Goal: Transaction & Acquisition: Subscribe to service/newsletter

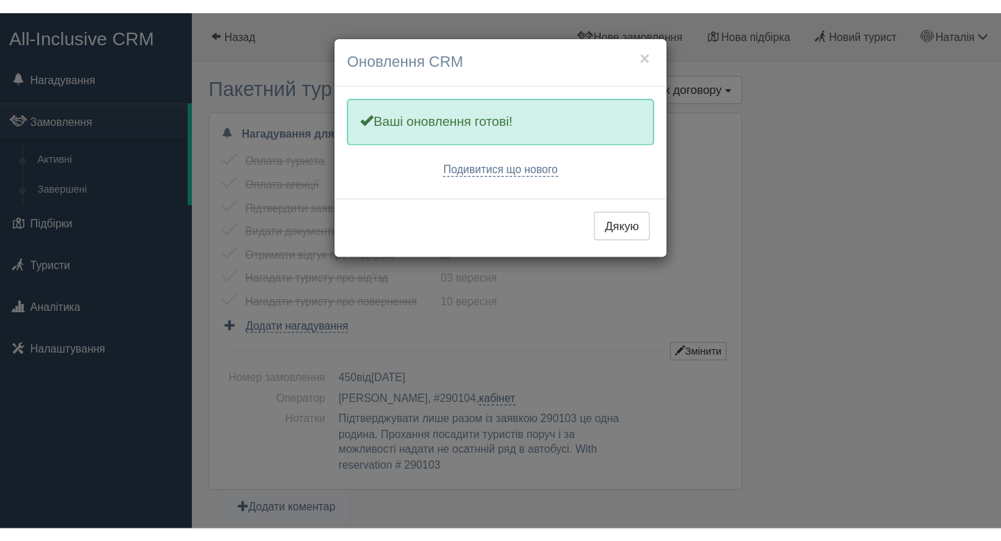
scroll to position [948, 0]
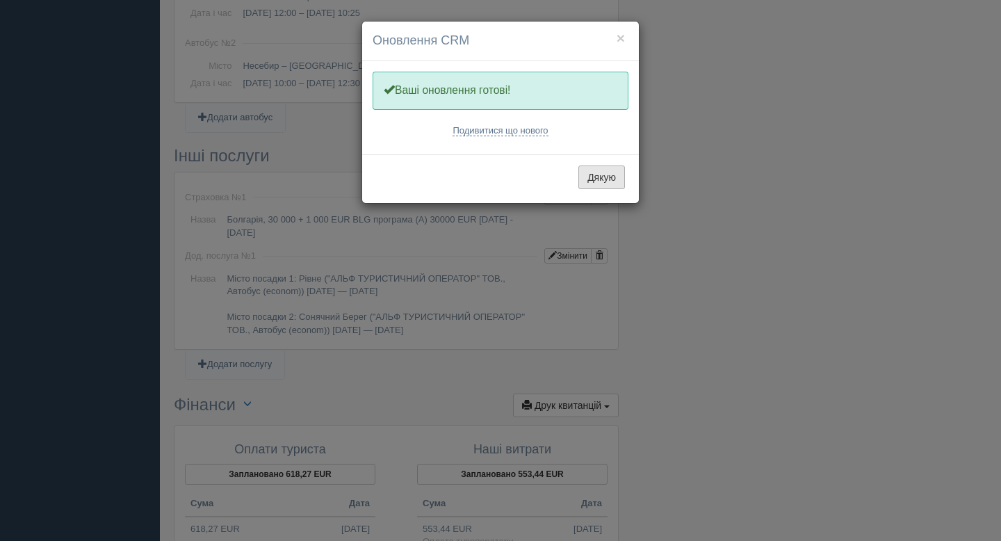
click at [596, 173] on button "Дякую" at bounding box center [601, 177] width 47 height 24
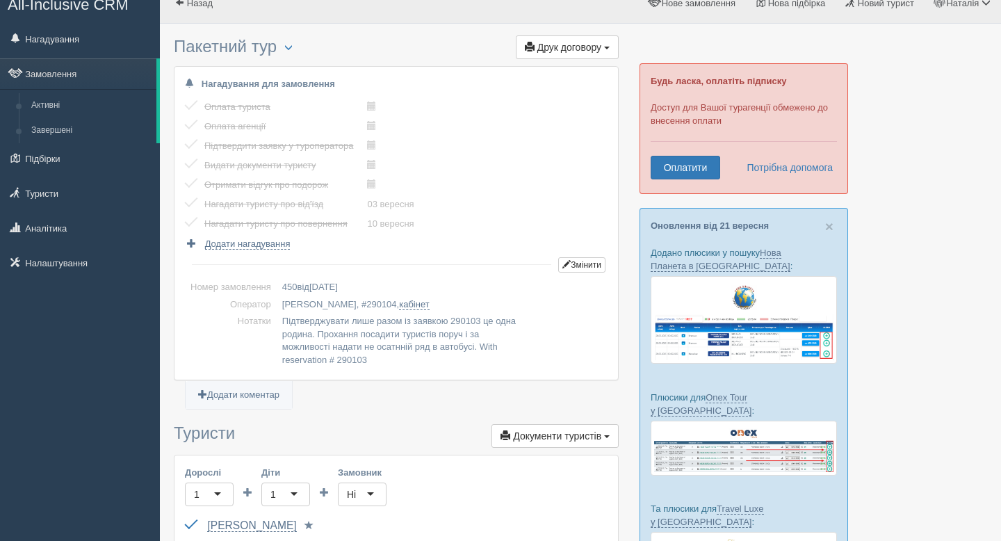
scroll to position [0, 0]
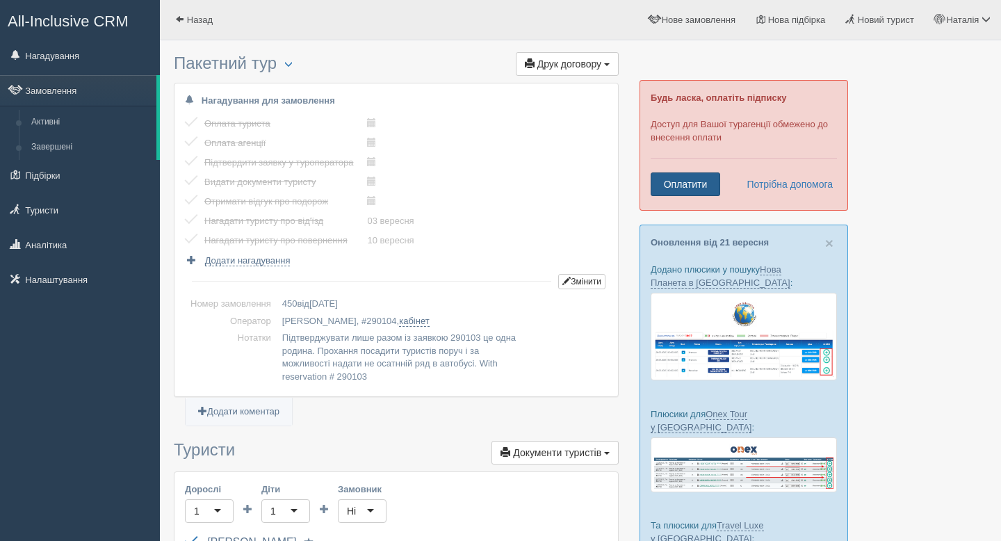
click at [707, 179] on link "Оплатити" at bounding box center [686, 184] width 70 height 24
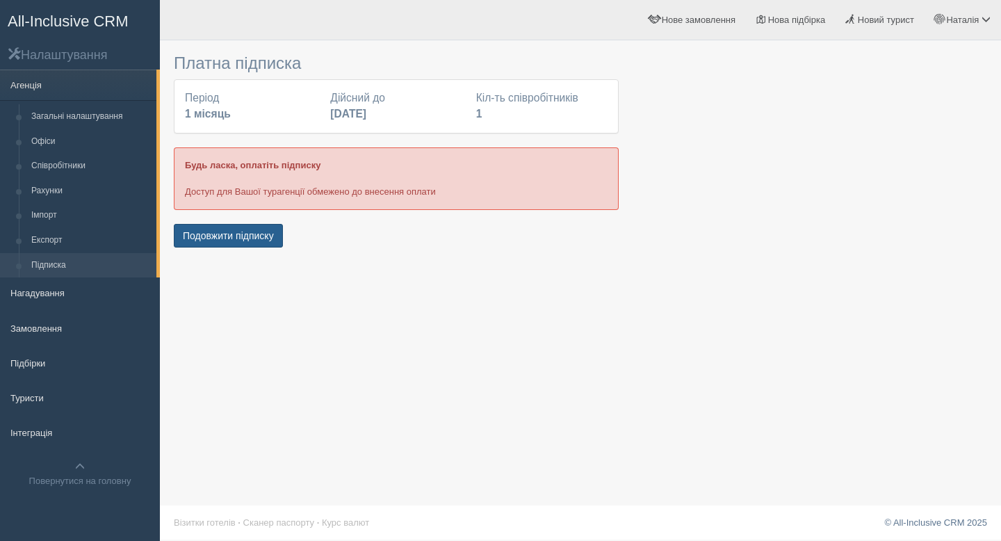
click at [213, 233] on button "Подовжити підписку" at bounding box center [228, 236] width 109 height 24
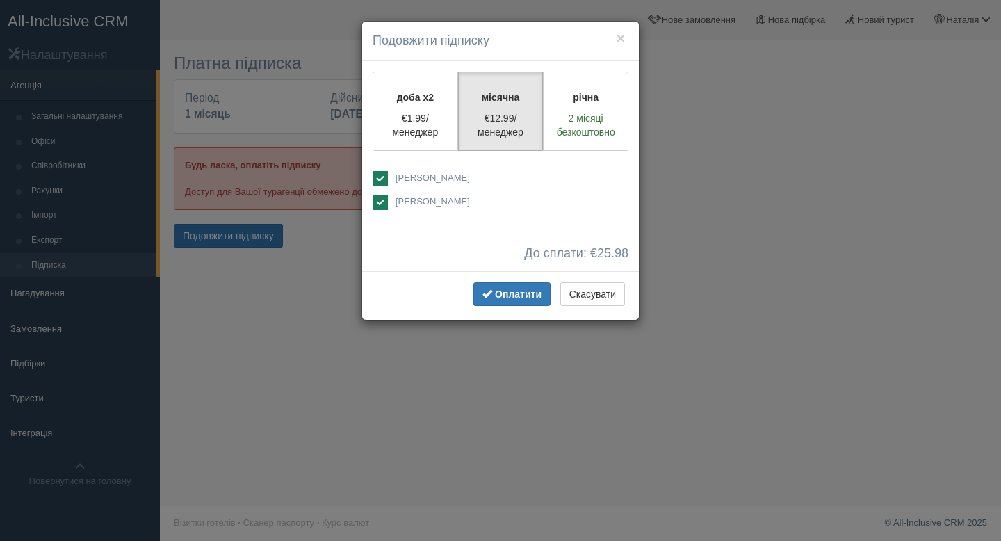
click at [446, 180] on span "[PERSON_NAME]" at bounding box center [433, 177] width 74 height 10
checkbox input "false"
click at [774, 119] on div "× Подовжити підписку доба x2 €1.99/менеджер місячна €12.99/менеджер річна 2 міс…" at bounding box center [500, 270] width 1001 height 541
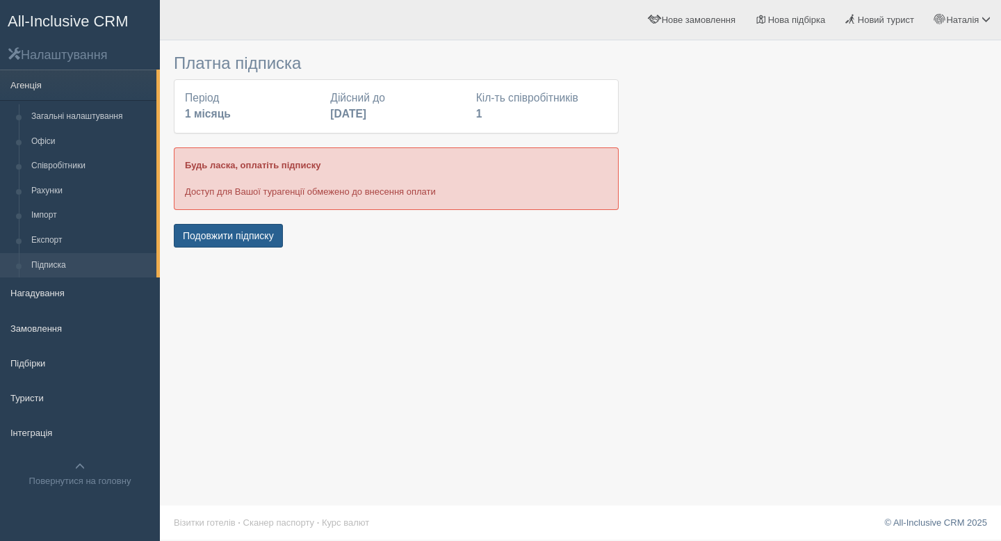
click at [239, 244] on button "Подовжити підписку" at bounding box center [228, 236] width 109 height 24
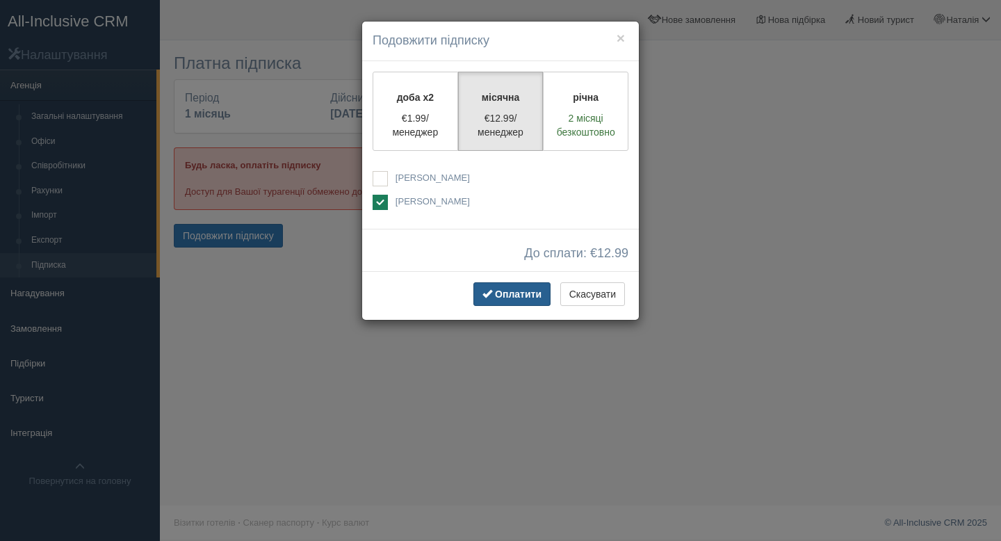
click at [510, 292] on span "Оплатити" at bounding box center [518, 293] width 47 height 11
